Goal: Information Seeking & Learning: Learn about a topic

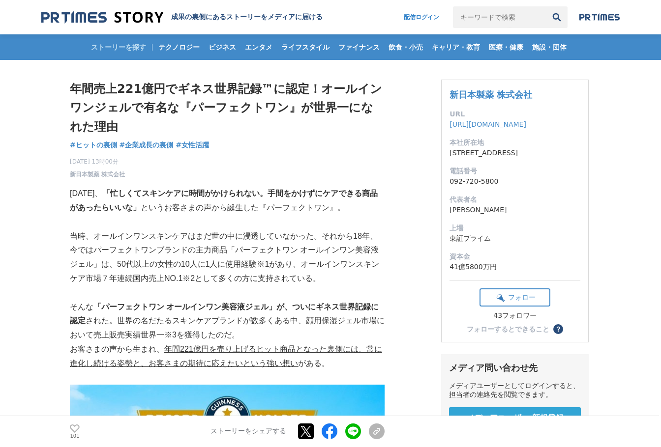
scroll to position [405, 0]
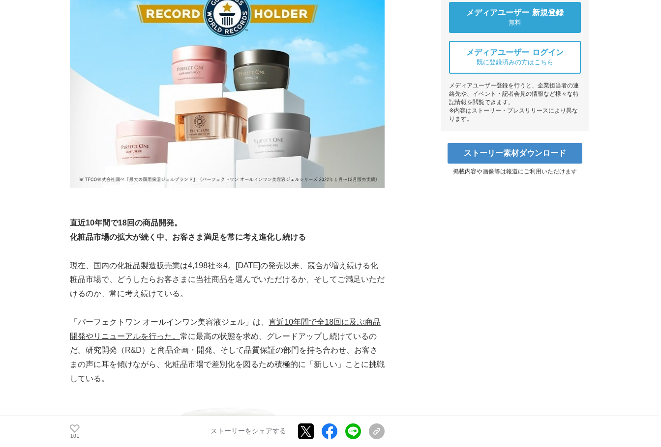
drag, startPoint x: 134, startPoint y: 270, endPoint x: 150, endPoint y: 270, distance: 16.7
click at [135, 270] on p "現在、国内の化粧品製造販売業は4,198社※4。[DATE]の発売以来、競合が増え続ける化粧品市場で、どうしたらお客さまに当社商品を選んでいただけるか、そして…" at bounding box center [227, 280] width 315 height 42
